Goal: Information Seeking & Learning: Check status

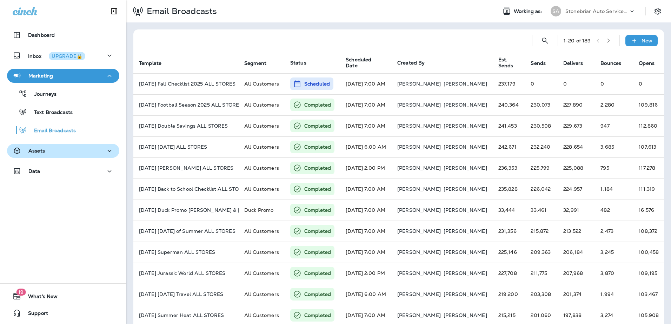
click at [99, 150] on div "Assets" at bounding box center [63, 151] width 101 height 9
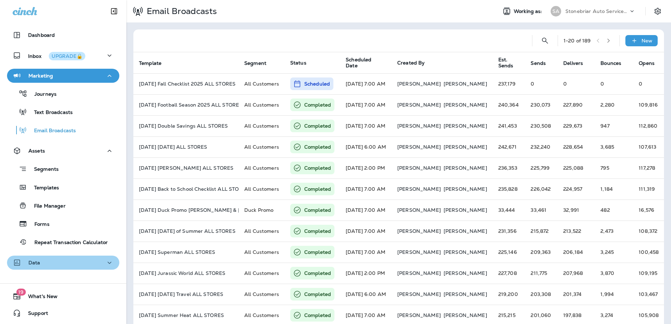
click at [64, 259] on div "Data" at bounding box center [63, 263] width 101 height 9
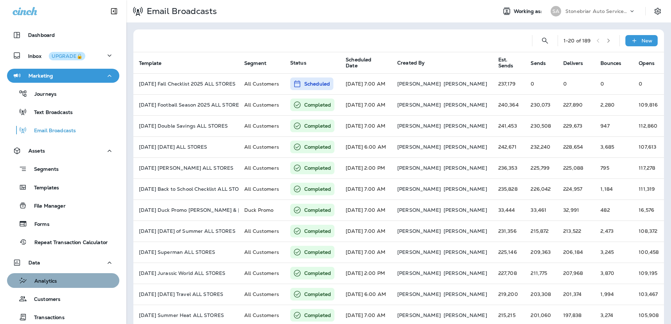
click at [64, 282] on div "Analytics" at bounding box center [63, 281] width 107 height 11
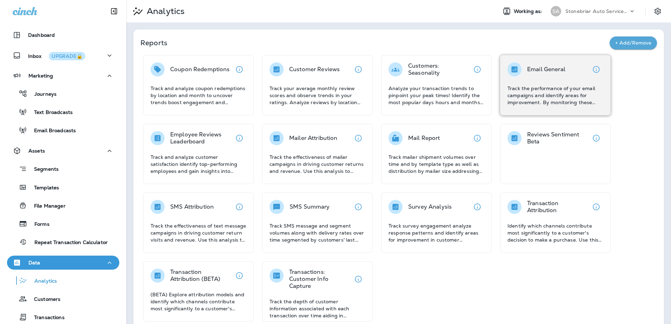
click at [566, 81] on div "Email General Track the performance of your email campaigns and identify areas …" at bounding box center [556, 84] width 96 height 44
